Goal: Navigation & Orientation: Find specific page/section

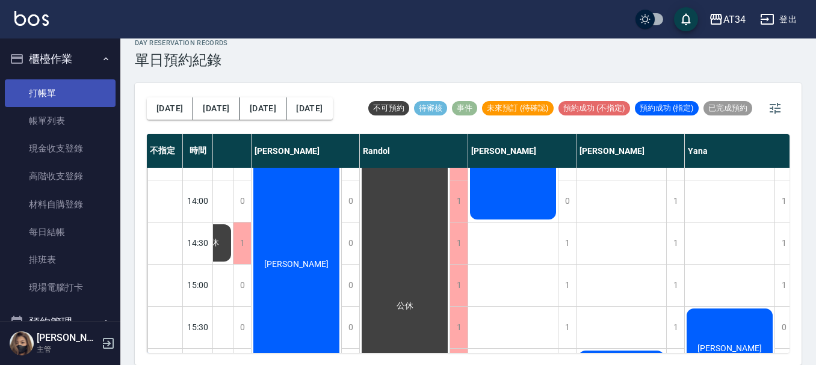
click at [59, 85] on link "打帳單" at bounding box center [60, 93] width 111 height 28
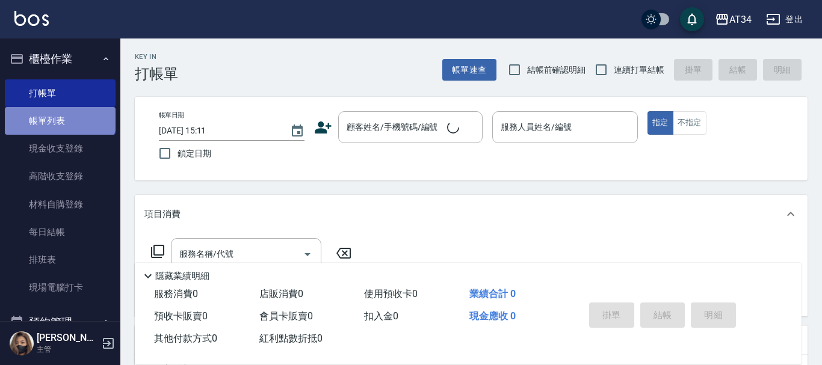
click at [59, 114] on link "帳單列表" at bounding box center [60, 121] width 111 height 28
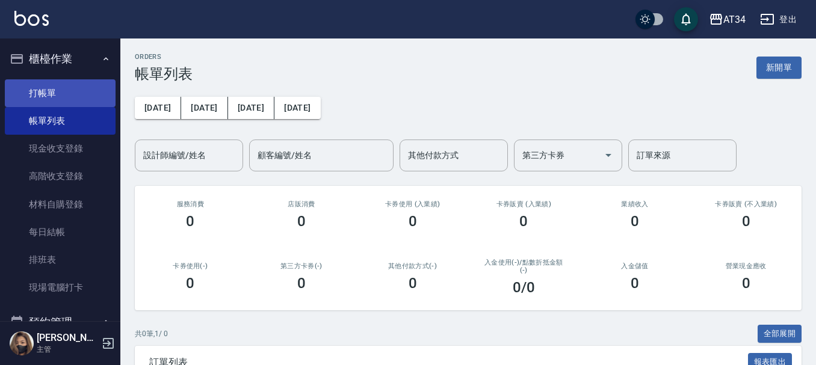
click at [51, 88] on link "打帳單" at bounding box center [60, 93] width 111 height 28
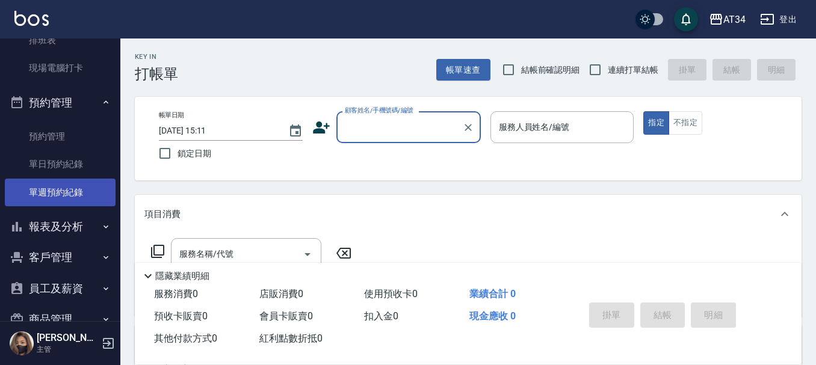
scroll to position [241, 0]
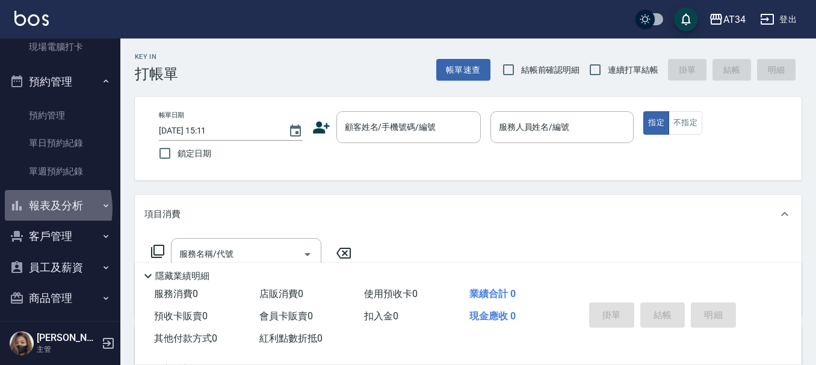
click at [28, 209] on button "報表及分析" at bounding box center [60, 205] width 111 height 31
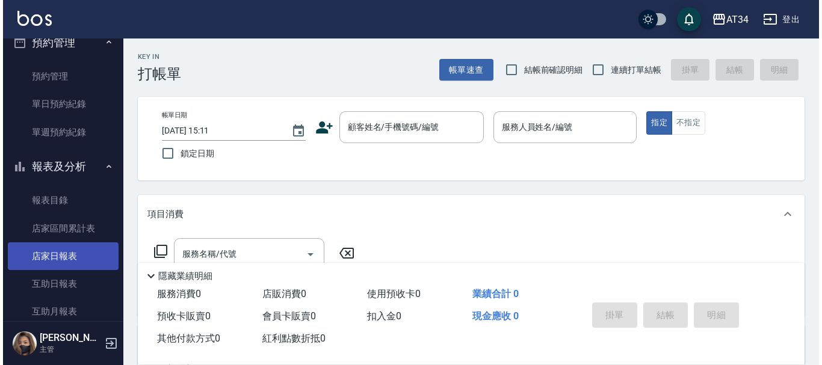
scroll to position [301, 0]
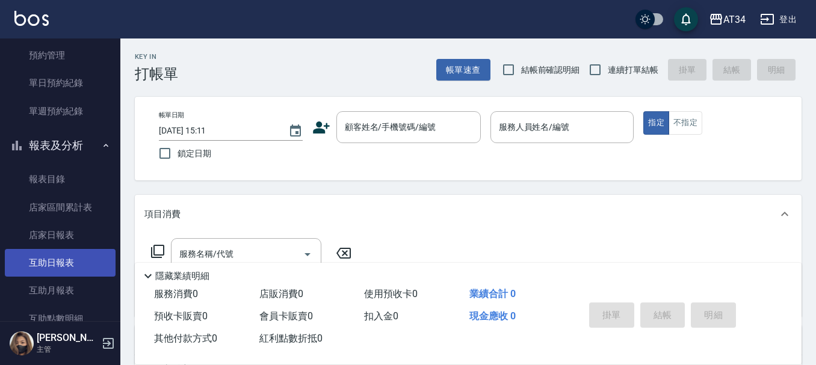
click at [32, 259] on link "互助日報表" at bounding box center [60, 263] width 111 height 28
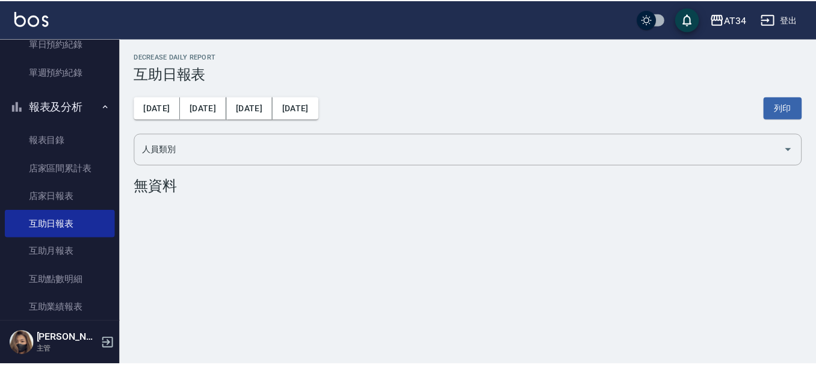
scroll to position [361, 0]
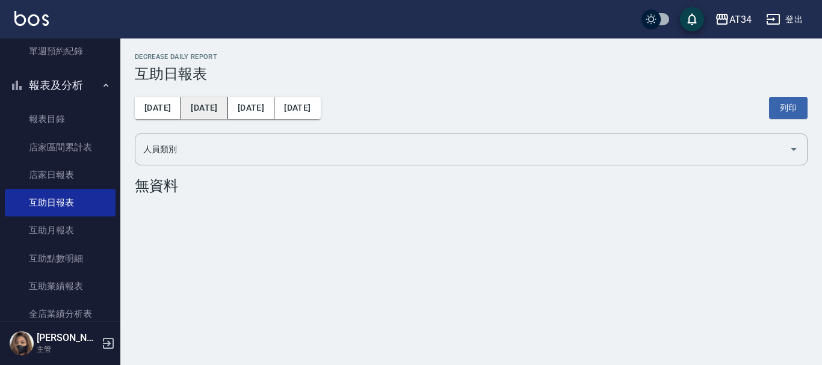
click at [194, 104] on button "[DATE]" at bounding box center [204, 108] width 46 height 22
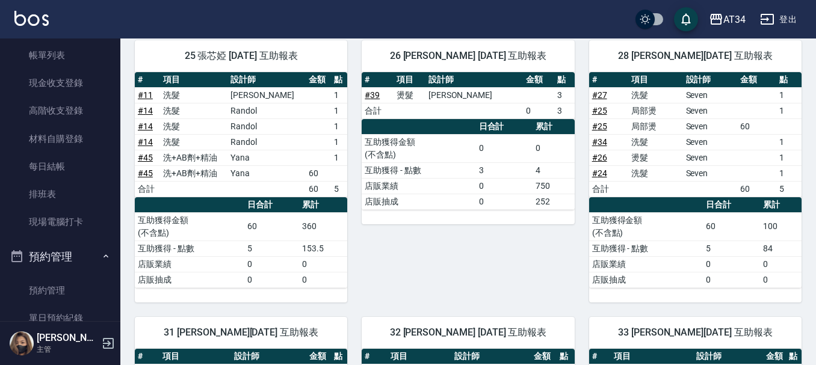
scroll to position [180, 0]
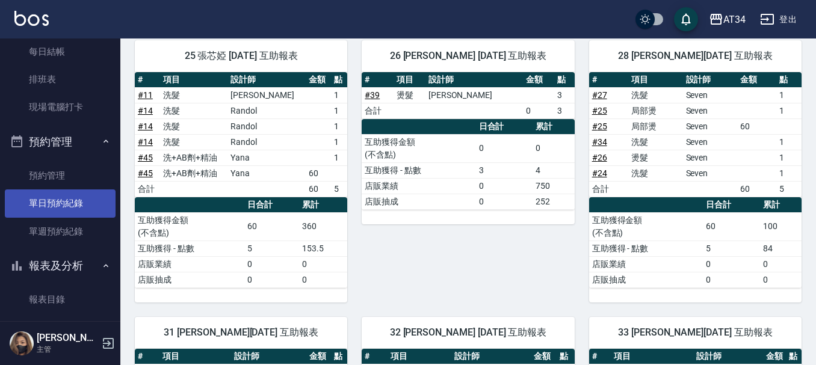
click at [61, 203] on link "單日預約紀錄" at bounding box center [60, 203] width 111 height 28
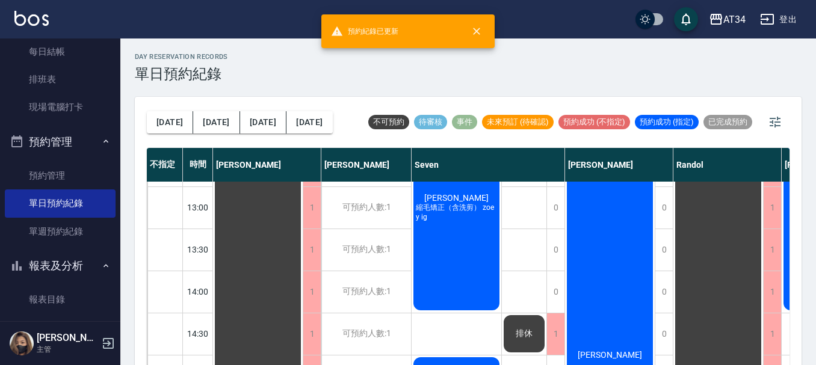
scroll to position [241, 0]
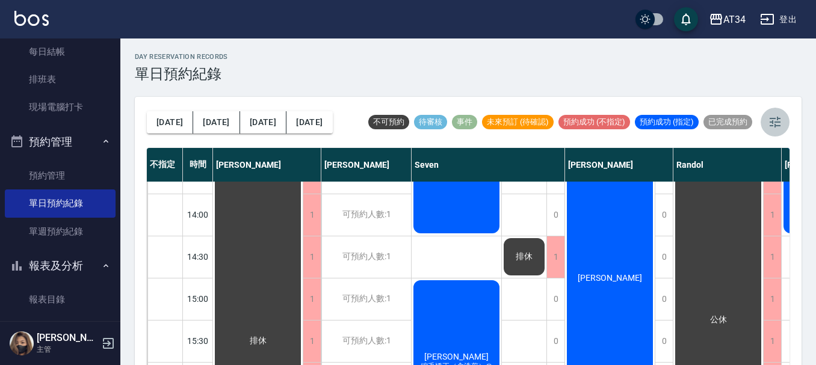
click at [773, 125] on icon "button" at bounding box center [774, 122] width 14 height 14
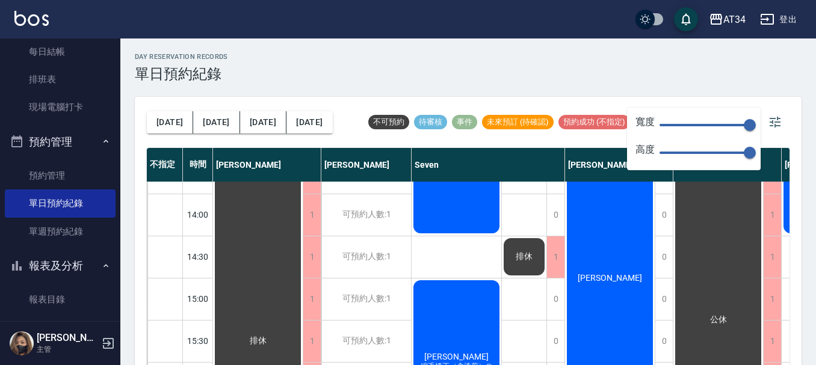
click at [709, 121] on span "150" at bounding box center [704, 125] width 90 height 18
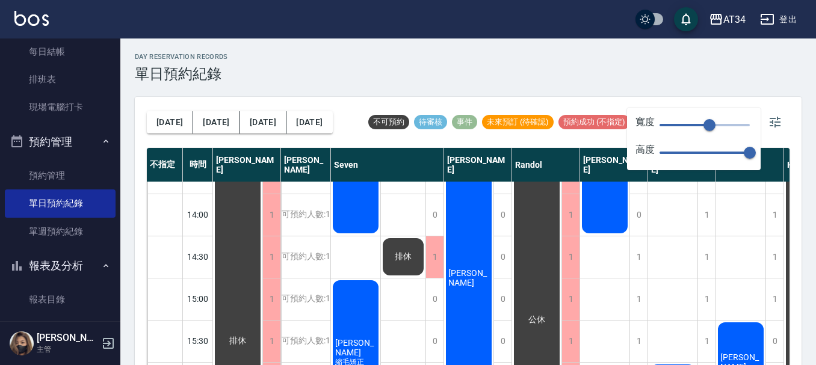
type input "28"
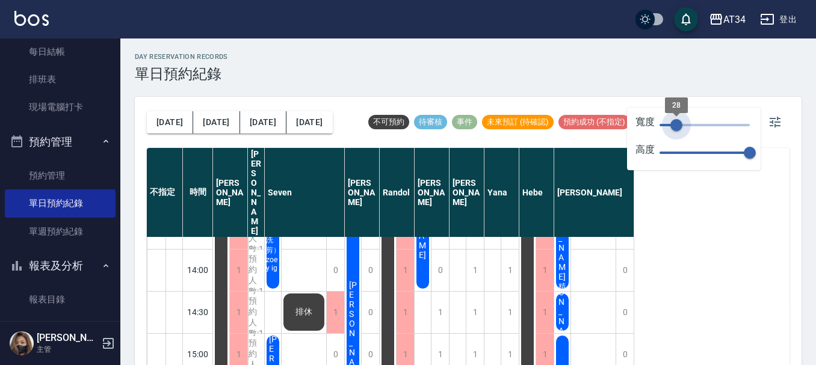
click at [676, 125] on span at bounding box center [667, 125] width 17 height 2
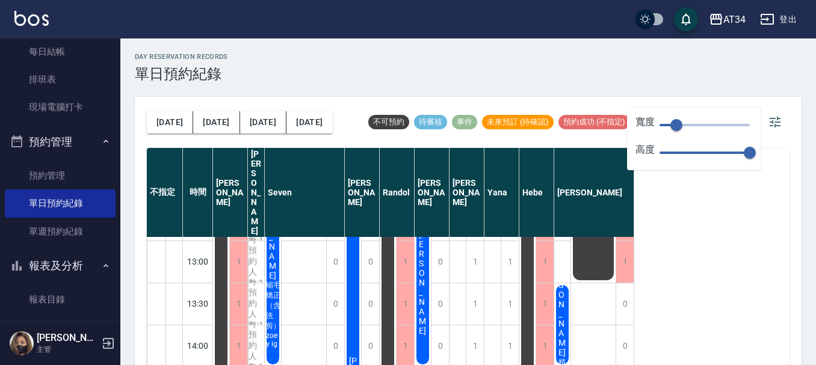
scroll to position [180, 0]
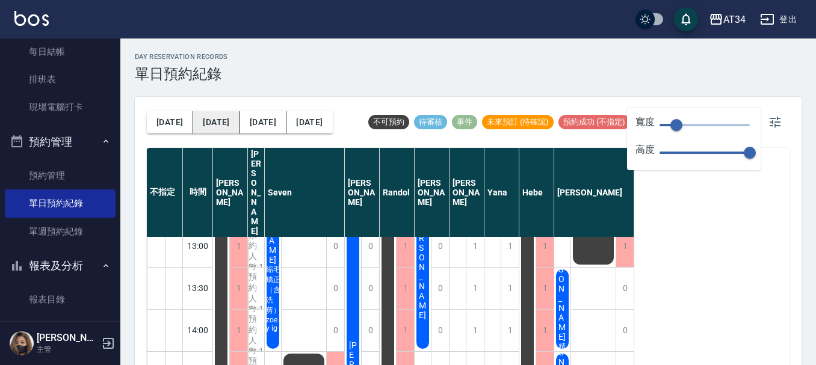
click at [208, 117] on button "[DATE]" at bounding box center [216, 122] width 46 height 22
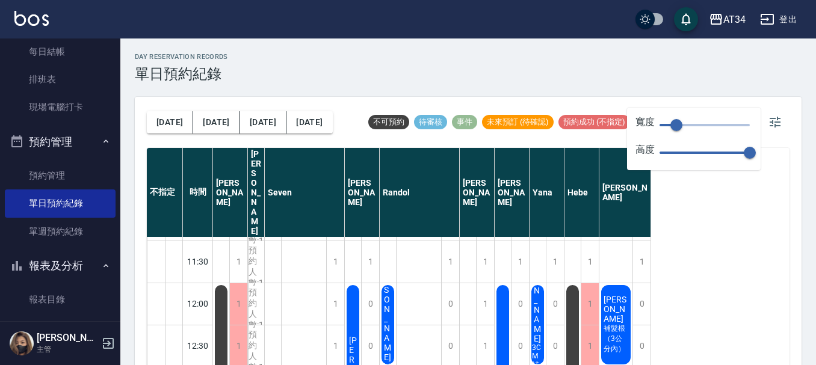
scroll to position [120, 0]
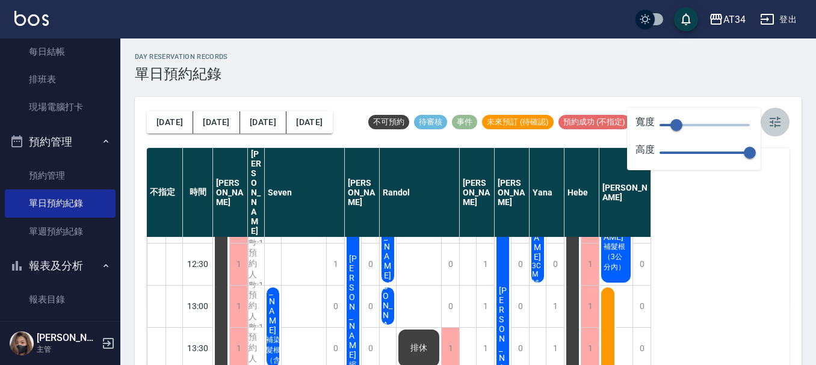
click at [768, 130] on button "button" at bounding box center [774, 122] width 29 height 29
